Goal: Task Accomplishment & Management: Complete application form

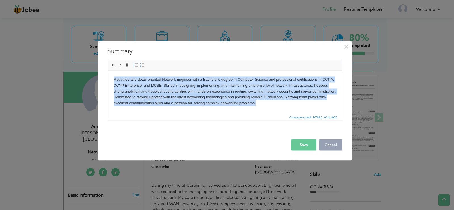
scroll to position [47, 0]
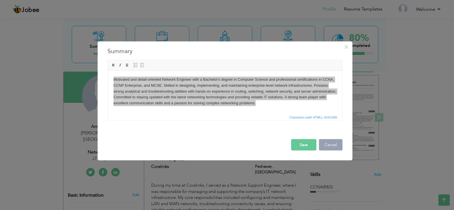
click at [324, 143] on button "Cancel" at bounding box center [331, 144] width 24 height 11
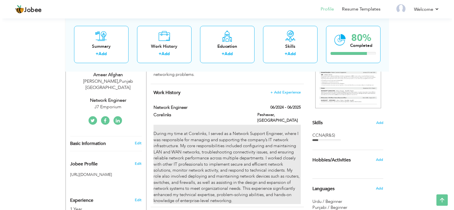
scroll to position [95, 0]
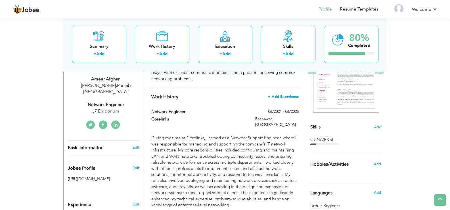
click at [276, 97] on span "+ Add Experience" at bounding box center [283, 97] width 31 height 4
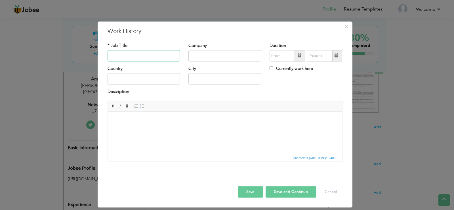
click at [152, 56] on input "text" at bounding box center [144, 55] width 73 height 11
type input "n"
type input "Network Engineer"
click at [196, 55] on input "text" at bounding box center [225, 55] width 73 height 11
type input "J7-[GEOGRAPHIC_DATA]"
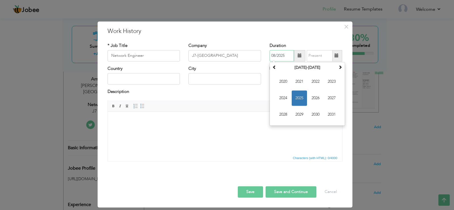
click at [283, 55] on input "08/2025" at bounding box center [282, 55] width 24 height 11
click at [275, 55] on input "08/2025" at bounding box center [282, 55] width 24 height 11
type input "07/2025"
type input "08/2025"
click at [319, 57] on input "08/2025" at bounding box center [320, 55] width 26 height 11
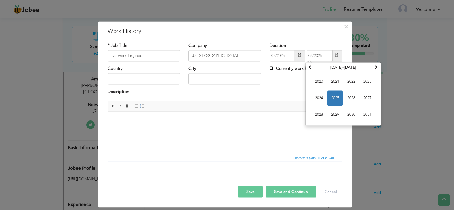
click at [270, 67] on input "Currently work here" at bounding box center [272, 68] width 4 height 4
checkbox input "true"
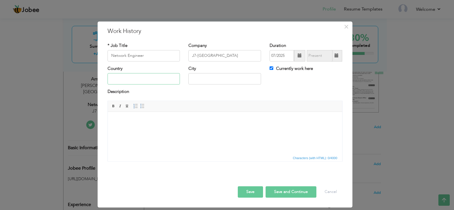
click at [137, 79] on input "text" at bounding box center [144, 78] width 73 height 11
type input "[GEOGRAPHIC_DATA]"
click at [225, 78] on input "[PERSON_NAME]" at bounding box center [225, 78] width 73 height 11
type input "D"
type input "[GEOGRAPHIC_DATA]"
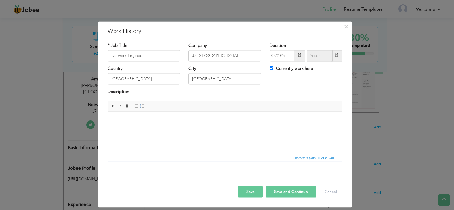
click at [161, 128] on html at bounding box center [225, 120] width 234 height 17
drag, startPoint x: 133, startPoint y: 126, endPoint x: 121, endPoint y: 132, distance: 13.1
click at [120, 129] on html at bounding box center [225, 120] width 234 height 17
drag, startPoint x: 119, startPoint y: 127, endPoint x: 123, endPoint y: 151, distance: 24.7
click at [123, 129] on html at bounding box center [225, 120] width 234 height 17
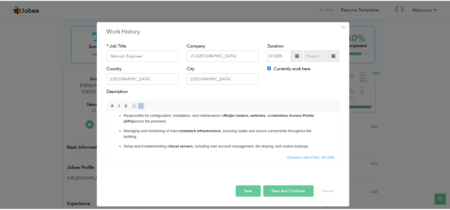
scroll to position [0, 0]
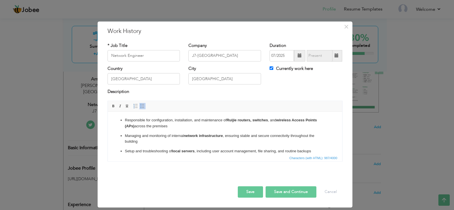
click at [237, 120] on strong "Ruijie routers, switches" at bounding box center [246, 120] width 41 height 4
click at [243, 191] on button "Save" at bounding box center [250, 191] width 25 height 11
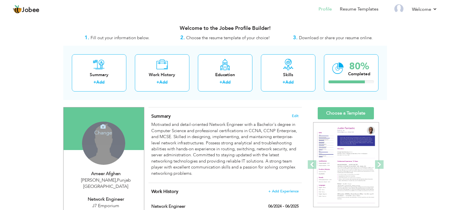
click at [112, 149] on div "Change Remove" at bounding box center [103, 143] width 43 height 43
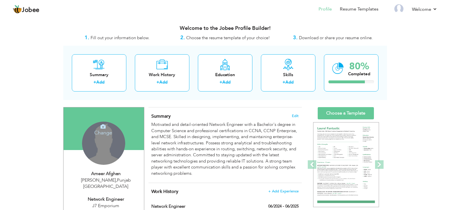
click at [105, 133] on h4 "Change" at bounding box center [103, 129] width 41 height 14
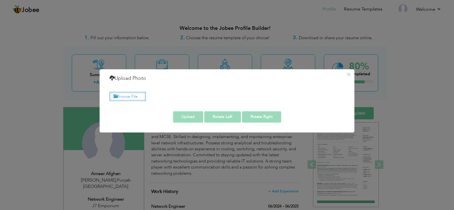
click at [139, 94] on label "Browse File ..." at bounding box center [128, 96] width 36 height 9
click at [0, 0] on input "Browse File ..." at bounding box center [0, 0] width 0 height 0
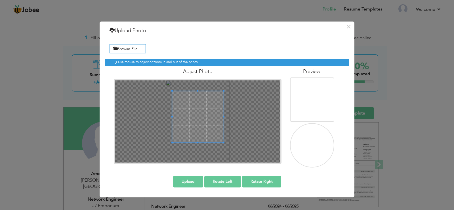
click at [208, 110] on span at bounding box center [197, 116] width 51 height 51
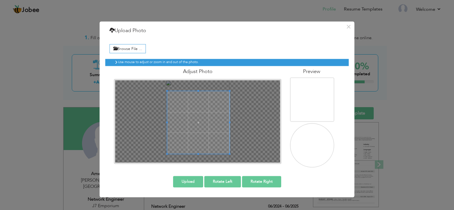
click at [236, 154] on div at bounding box center [197, 121] width 165 height 82
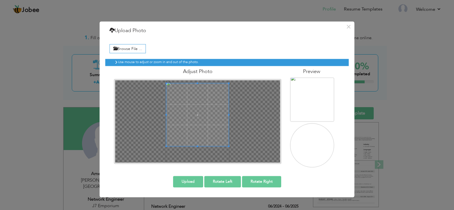
click at [211, 119] on span at bounding box center [197, 114] width 62 height 62
click at [195, 182] on button "Upload" at bounding box center [188, 181] width 30 height 11
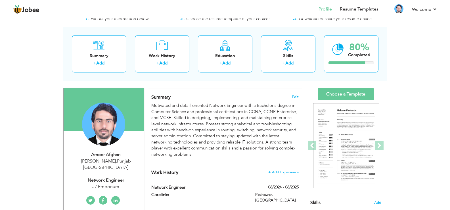
scroll to position [38, 0]
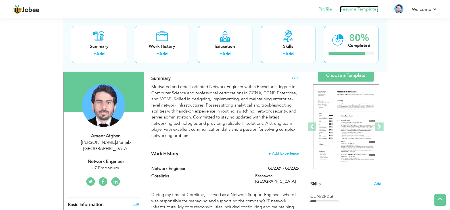
click at [346, 9] on link "Resume Templates" at bounding box center [359, 9] width 39 height 7
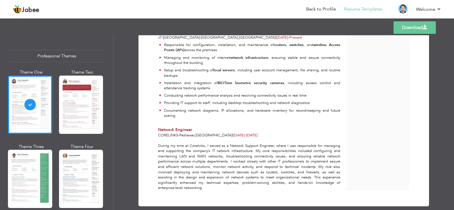
scroll to position [144, 0]
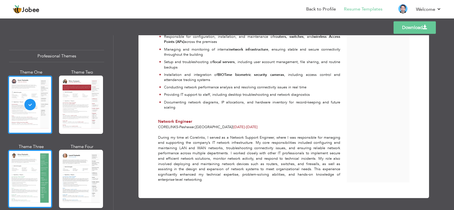
click at [45, 167] on div at bounding box center [30, 179] width 44 height 58
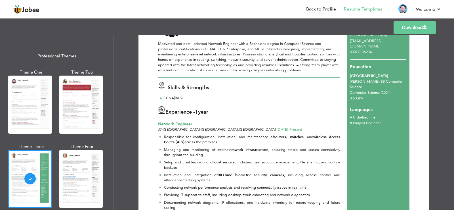
scroll to position [57, 0]
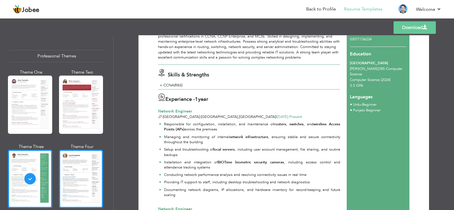
click at [81, 172] on div at bounding box center [81, 179] width 44 height 58
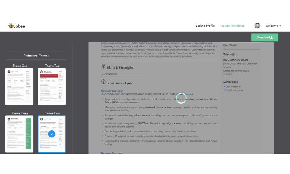
scroll to position [0, 0]
